Goal: Task Accomplishment & Management: Manage account settings

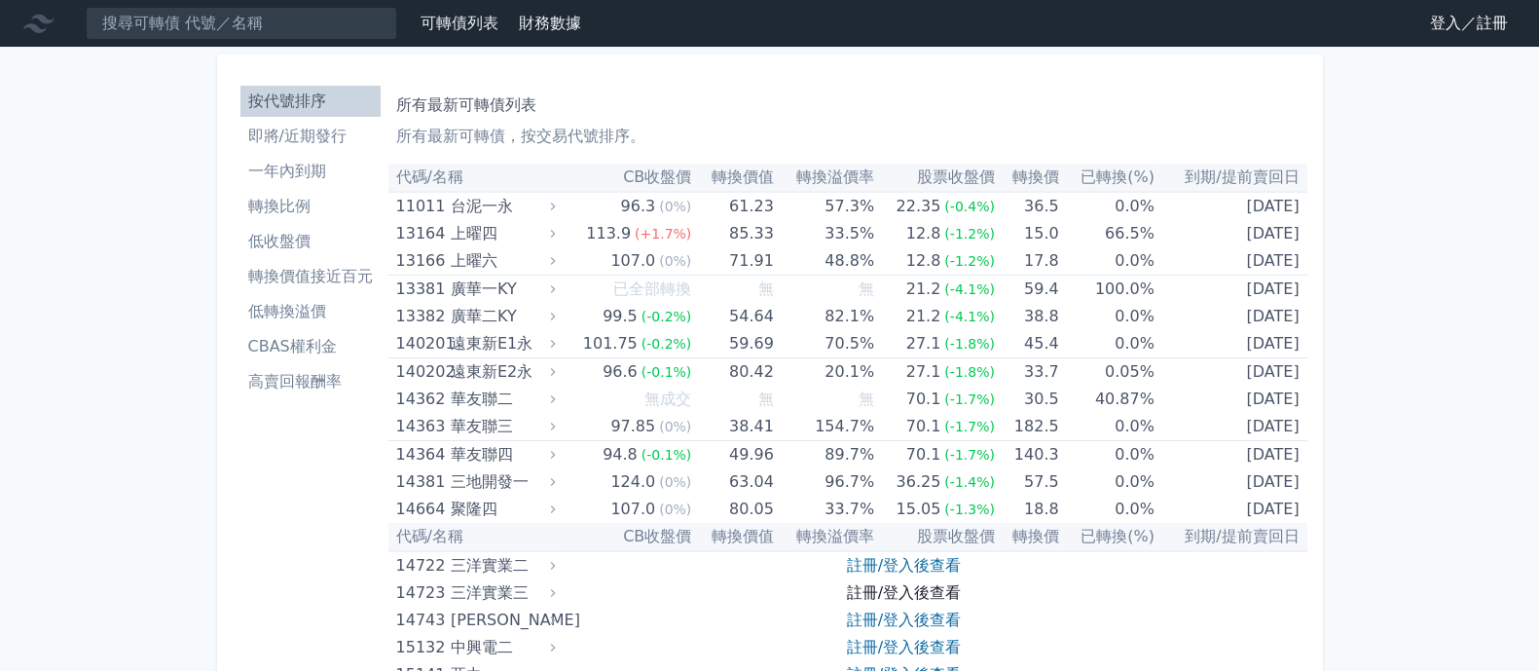
click at [945, 591] on link "註冊/登入後查看" at bounding box center [904, 592] width 114 height 19
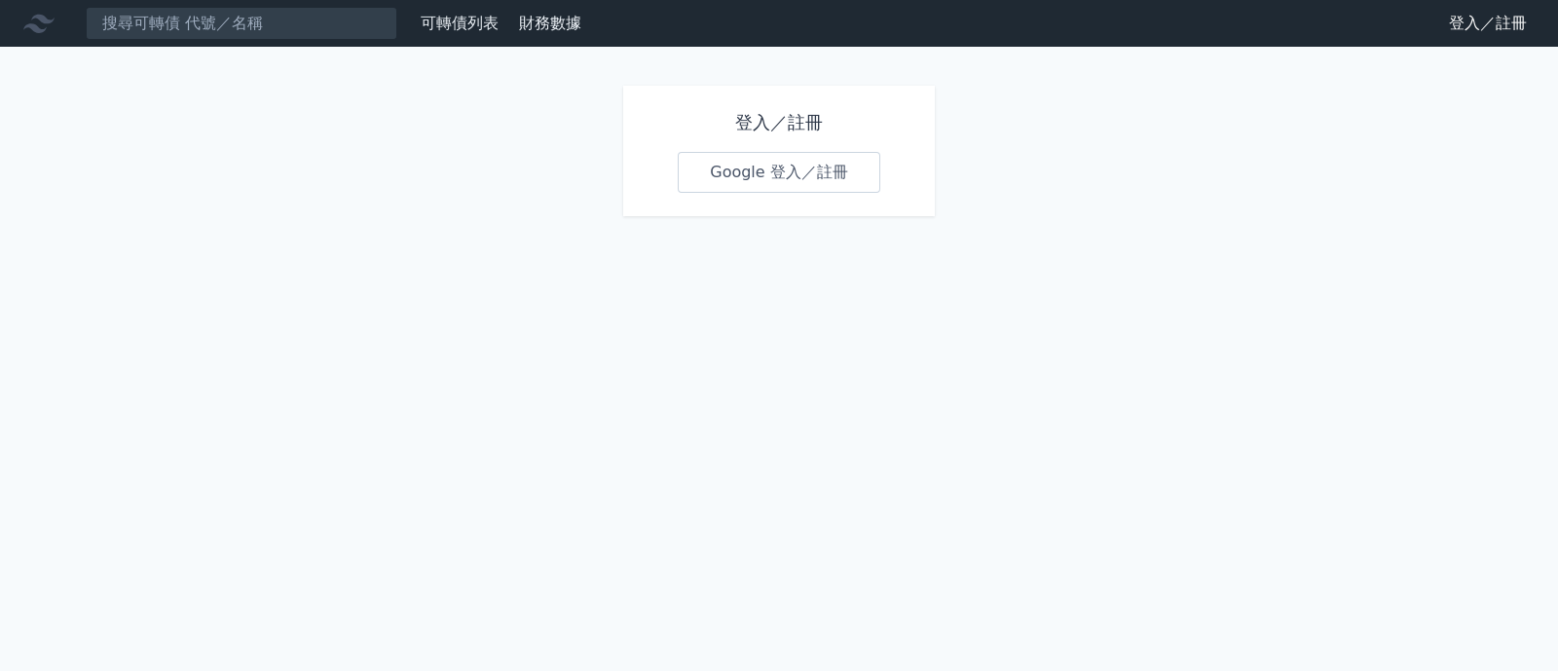
click at [756, 172] on link "Google 登入／註冊" at bounding box center [779, 172] width 203 height 41
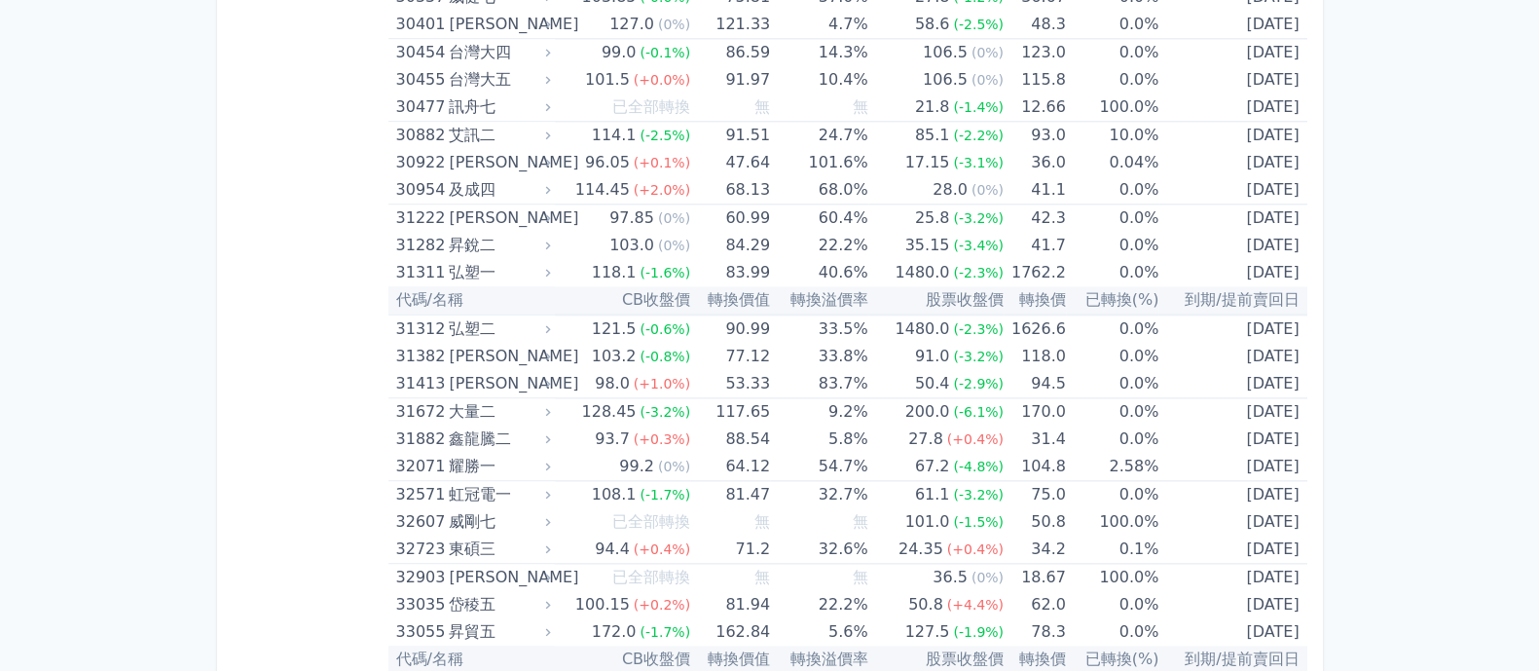
scroll to position [3042, 0]
